Goal: Find specific page/section: Find specific page/section

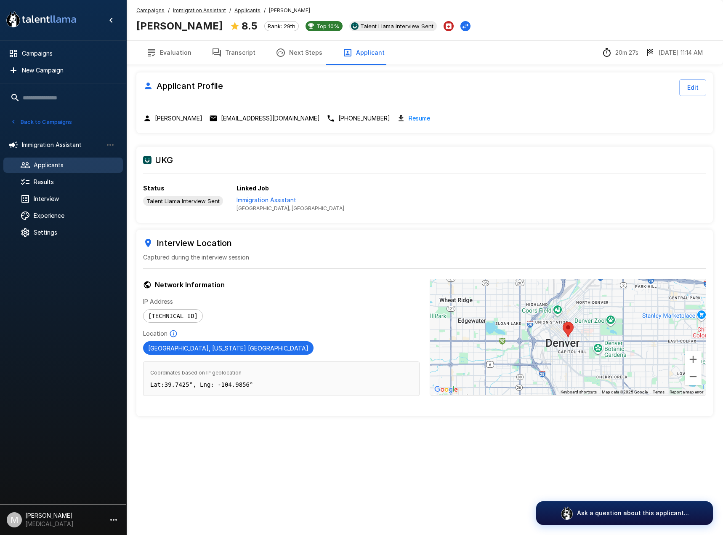
click at [251, 12] on u "Applicants" at bounding box center [248, 10] width 26 height 6
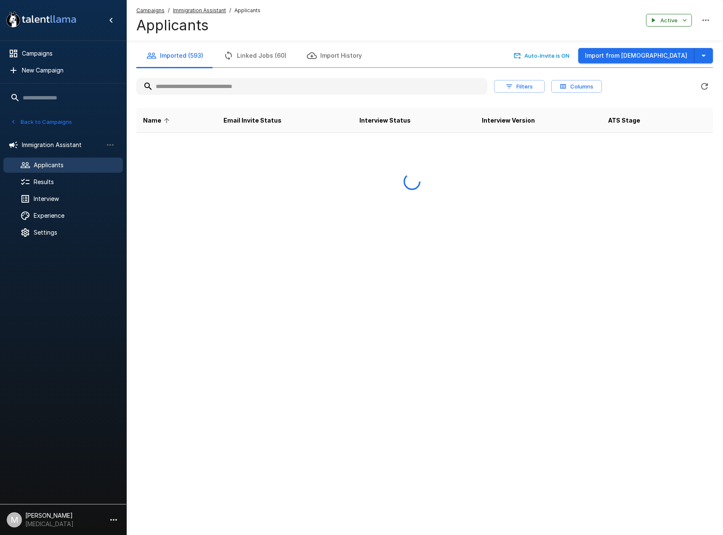
click at [211, 88] on input "text" at bounding box center [311, 86] width 351 height 15
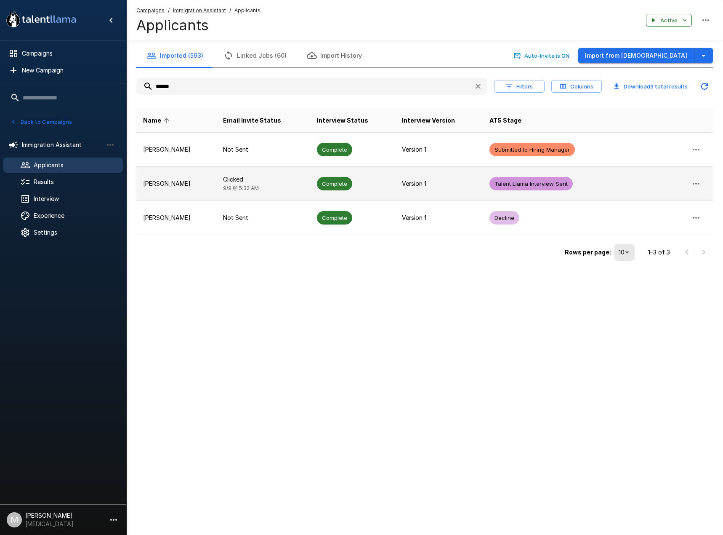
type input "******"
click at [299, 188] on td "Clicked [DATE] 5:32 AM" at bounding box center [263, 184] width 94 height 34
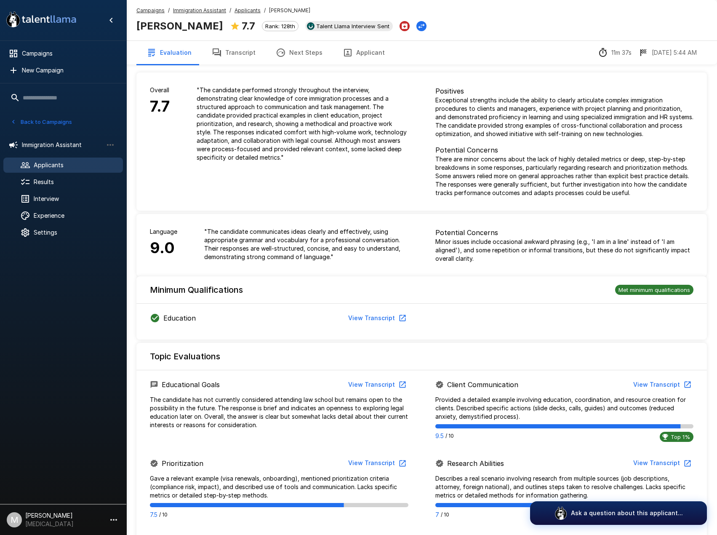
click at [243, 54] on button "Transcript" at bounding box center [234, 53] width 64 height 24
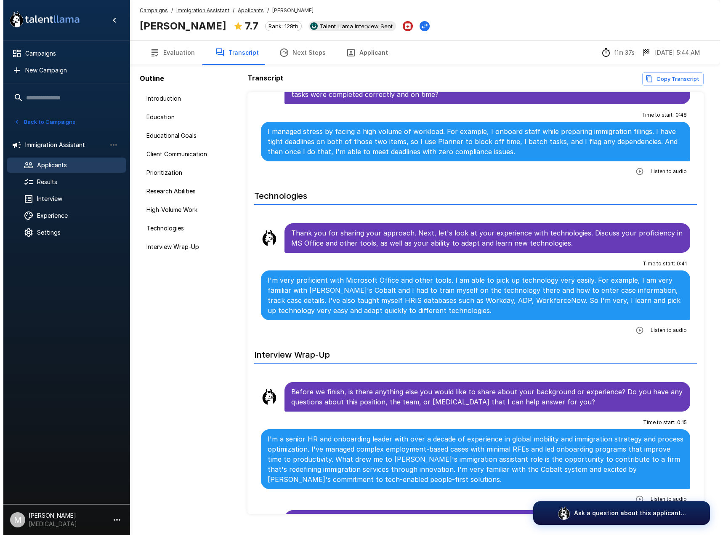
scroll to position [1232, 0]
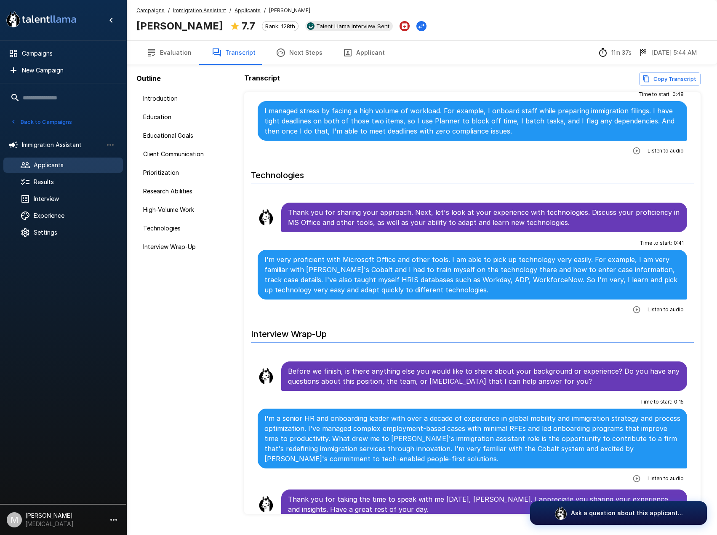
click at [374, 56] on button "Applicant" at bounding box center [364, 53] width 62 height 24
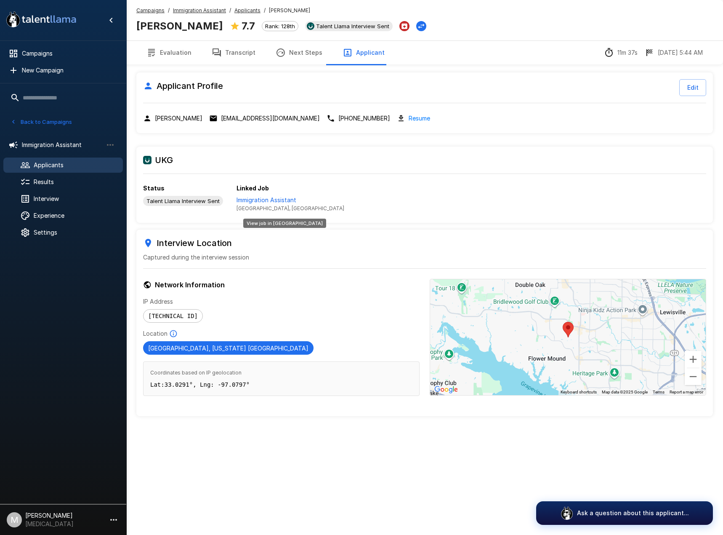
click at [256, 197] on p "Immigration Assistant" at bounding box center [291, 200] width 108 height 8
